Goal: Navigation & Orientation: Find specific page/section

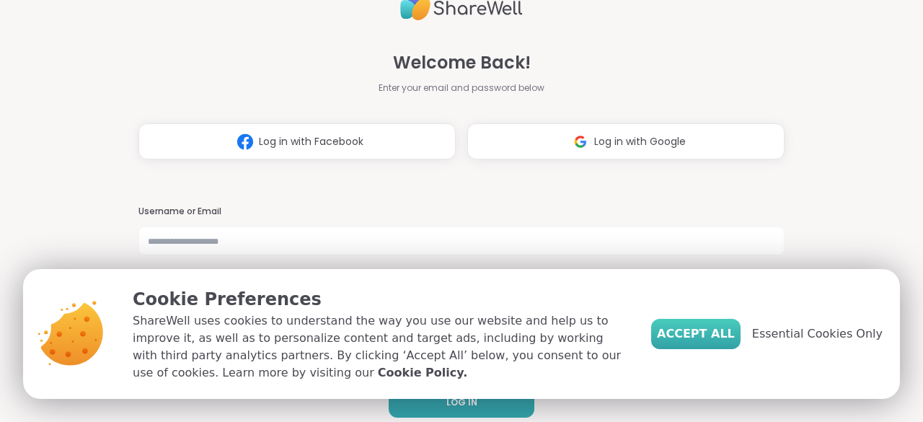
click at [719, 329] on span "Accept All" at bounding box center [696, 333] width 78 height 17
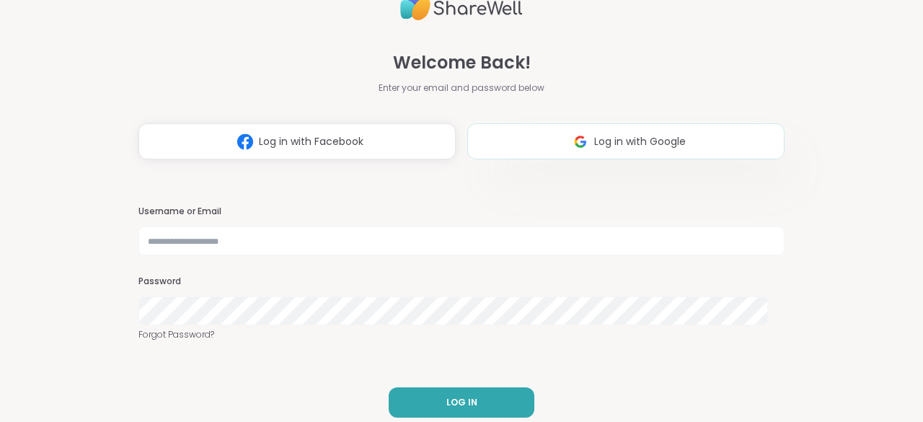
click at [594, 148] on span "Log in with Google" at bounding box center [640, 141] width 92 height 15
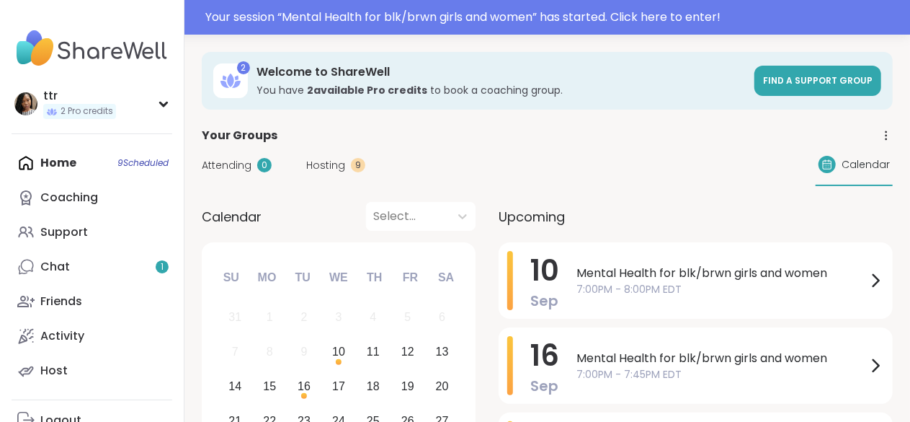
click at [338, 169] on span "Hosting" at bounding box center [325, 165] width 39 height 15
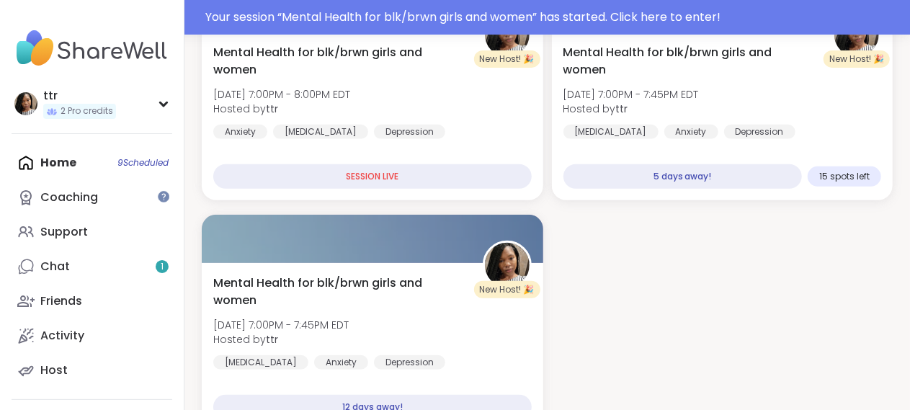
scroll to position [258, 0]
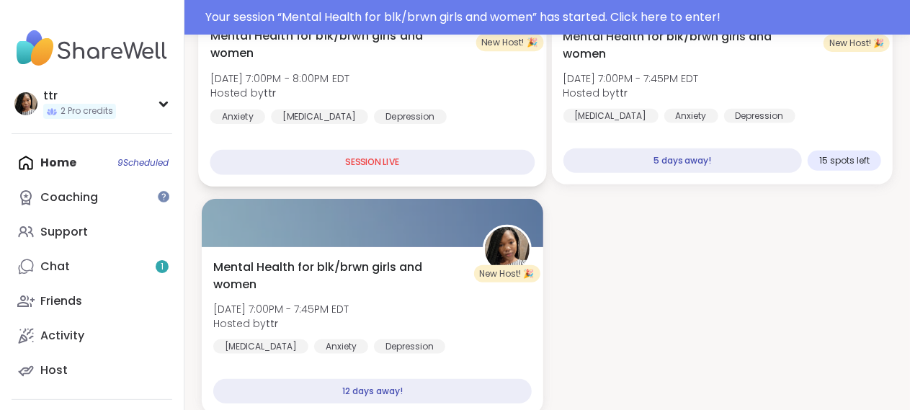
click at [448, 157] on div "SESSION LIVE" at bounding box center [372, 162] width 324 height 25
click at [409, 172] on div "SESSION LIVE" at bounding box center [372, 162] width 324 height 25
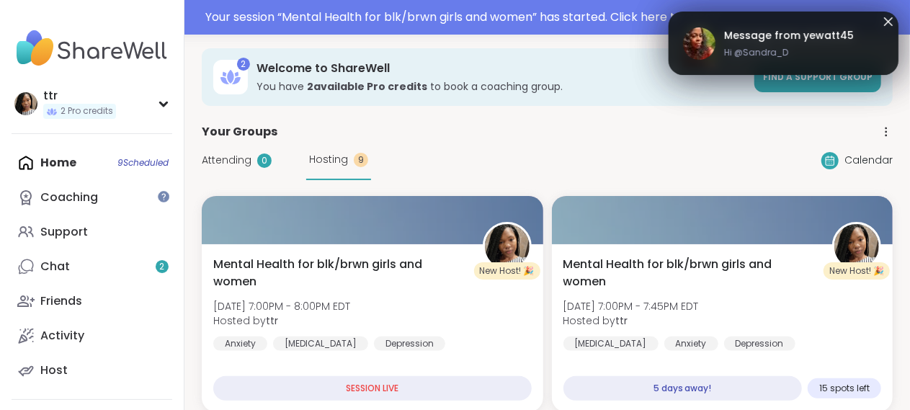
scroll to position [0, 0]
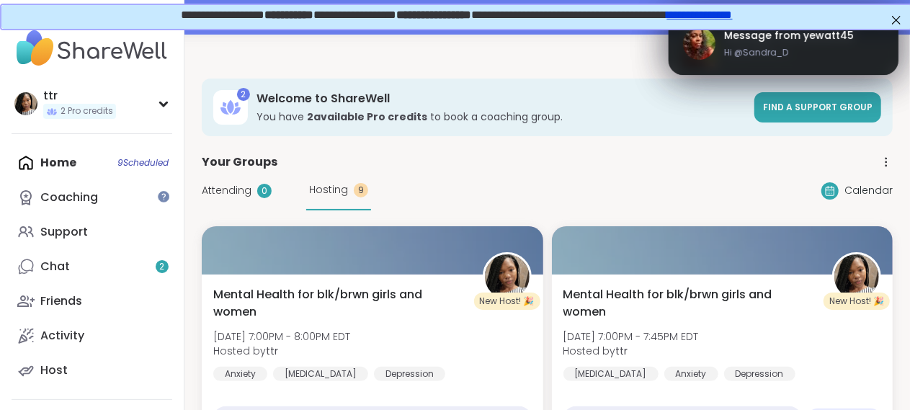
drag, startPoint x: 920, startPoint y: 65, endPoint x: 908, endPoint y: 12, distance: 54.7
